Goal: Task Accomplishment & Management: Use online tool/utility

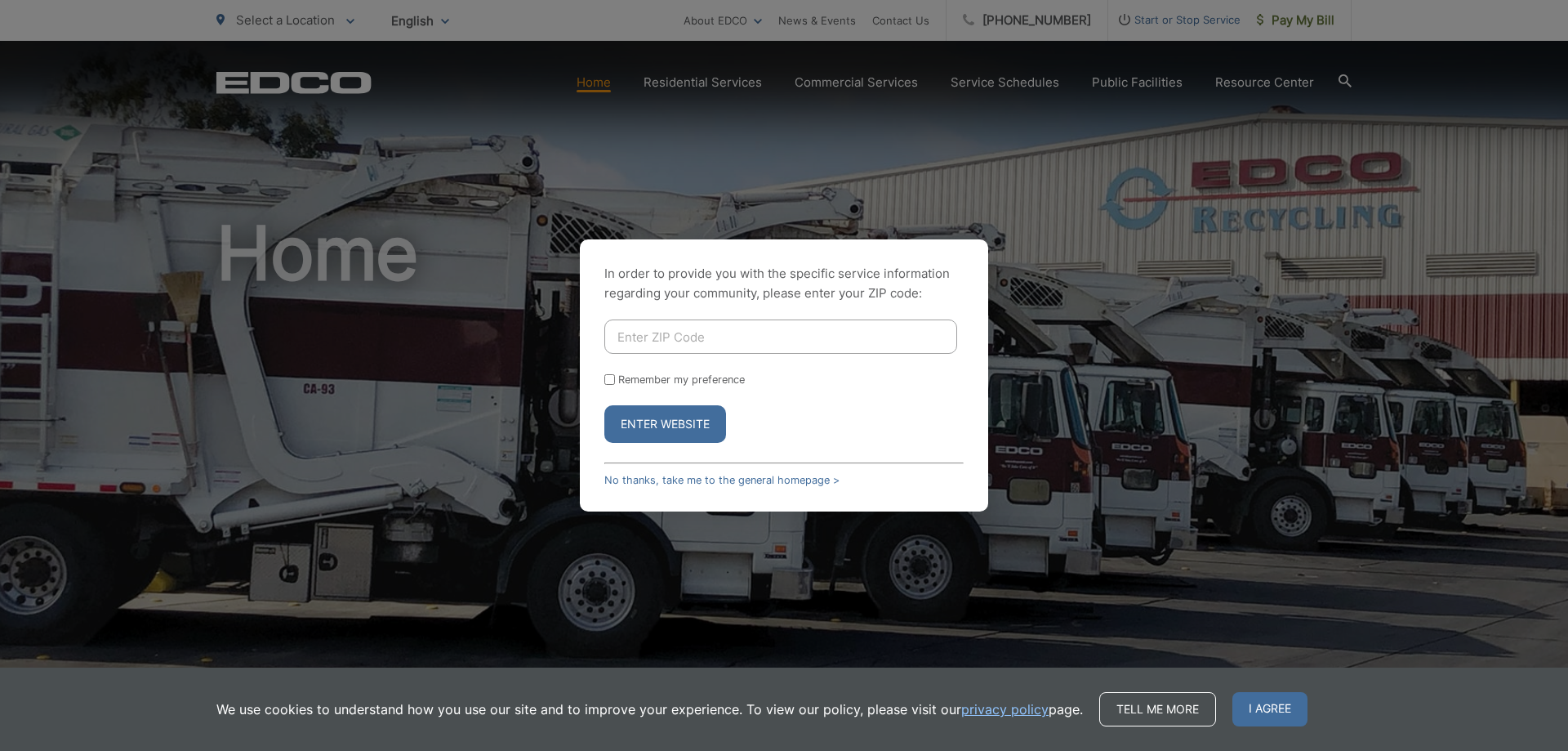
drag, startPoint x: 909, startPoint y: 332, endPoint x: 896, endPoint y: 350, distance: 22.2
click at [909, 332] on input "Enter ZIP Code" at bounding box center [780, 337] width 353 height 34
type input "92107"
click at [659, 422] on button "Enter Website" at bounding box center [665, 424] width 122 height 38
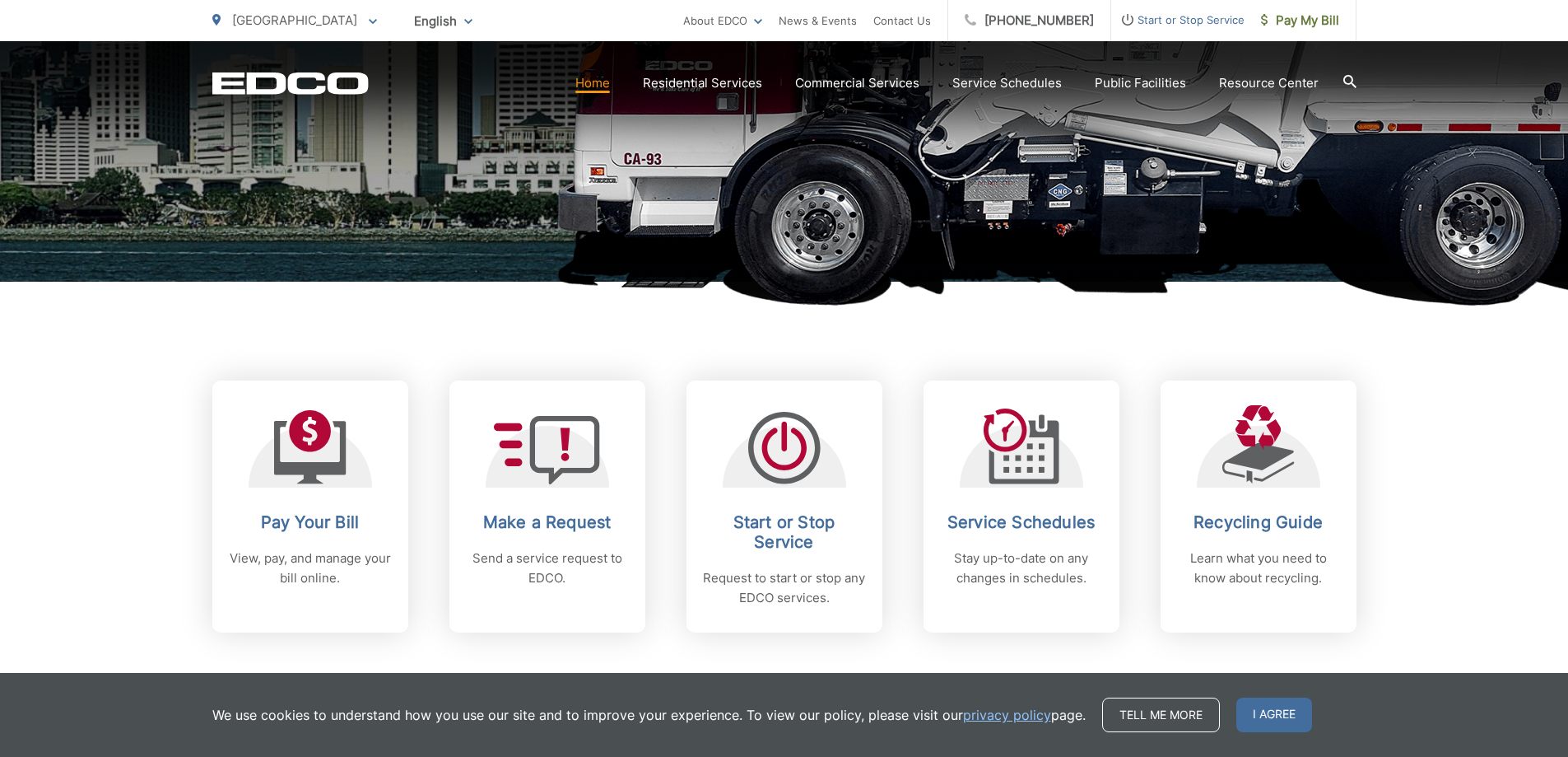
scroll to position [658, 0]
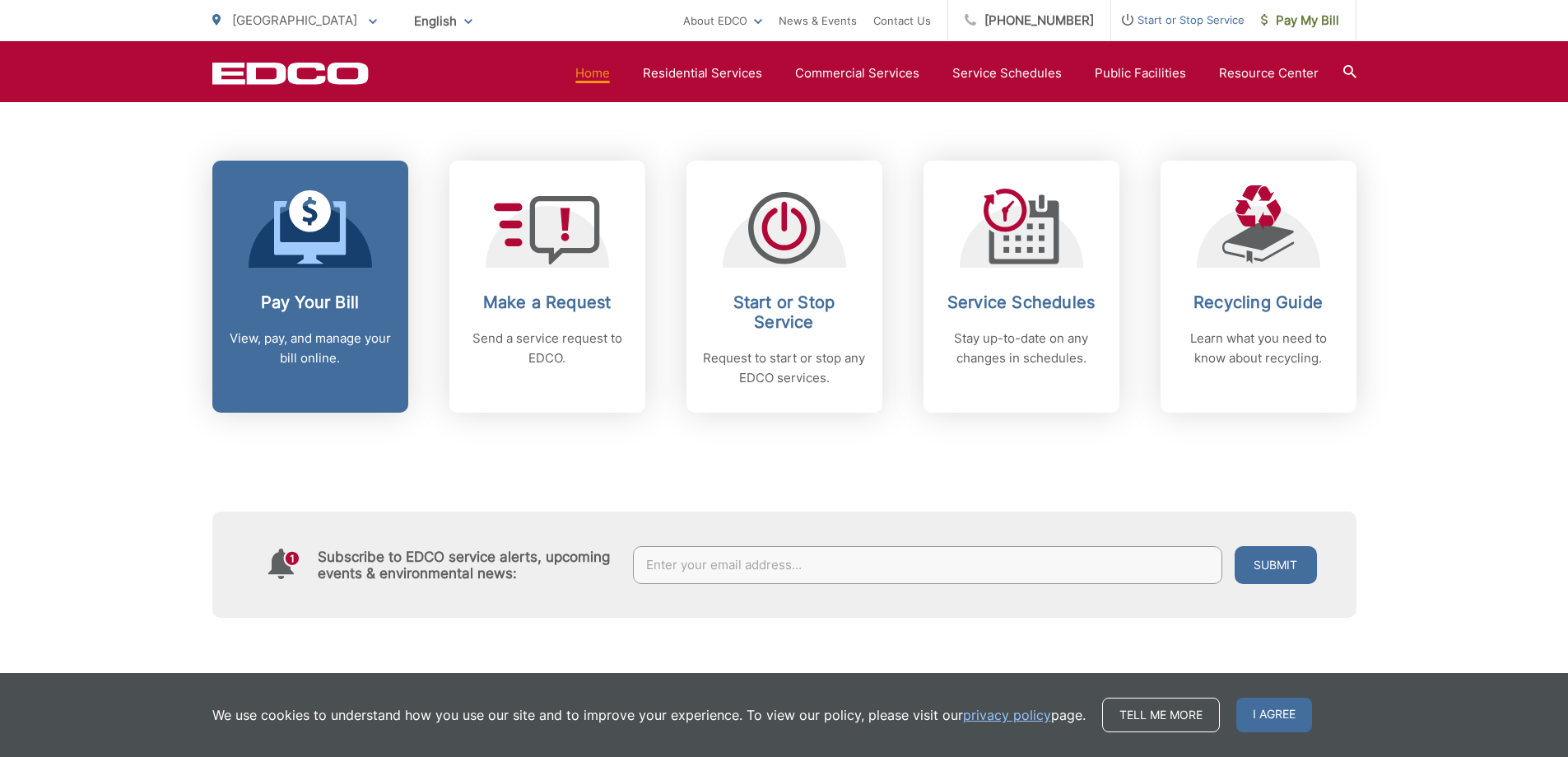
click at [323, 305] on h2 "Pay Your Bill" at bounding box center [310, 303] width 163 height 20
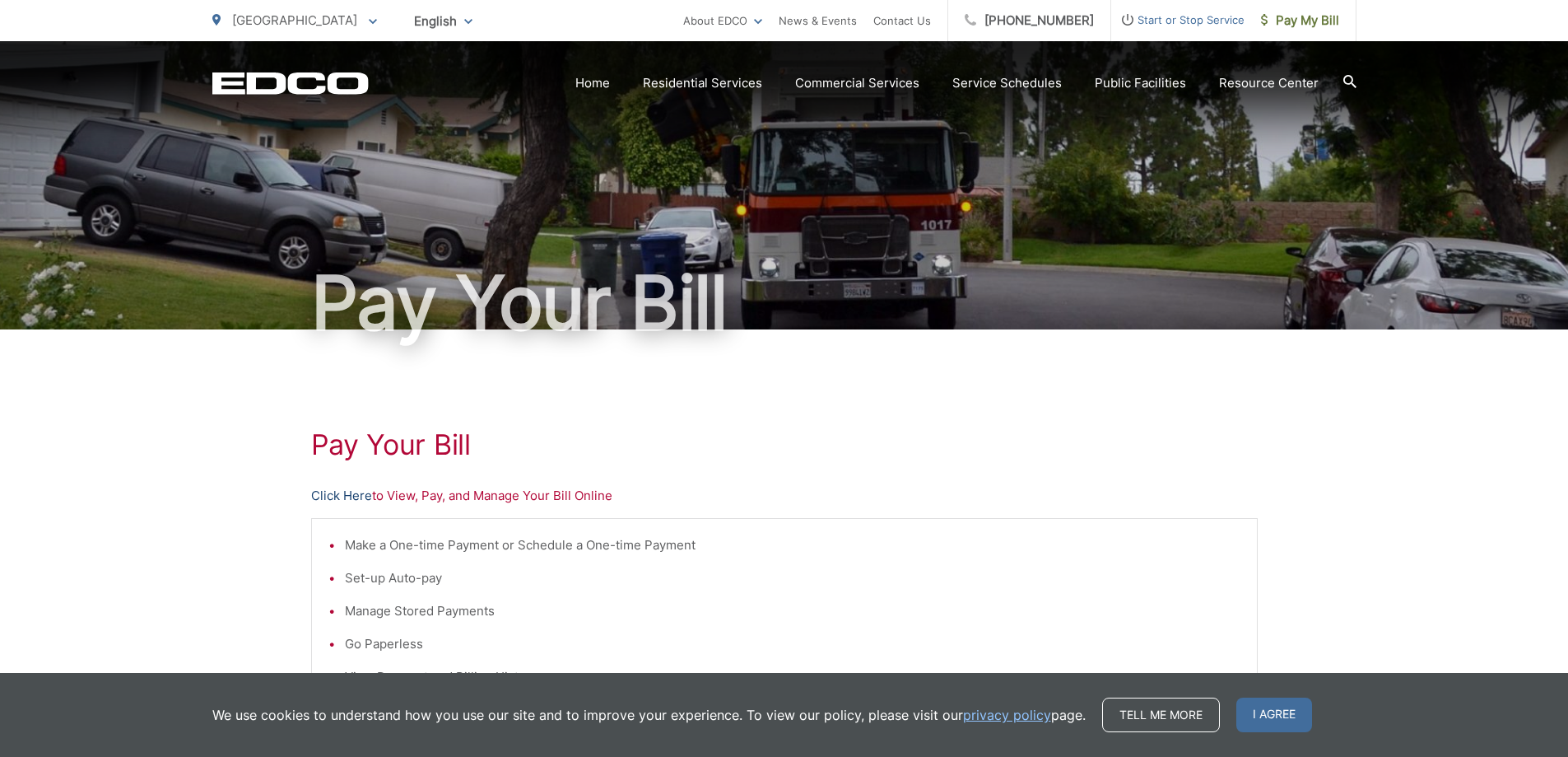
click at [322, 489] on link "Click Here" at bounding box center [341, 496] width 61 height 20
